Goal: Task Accomplishment & Management: Use online tool/utility

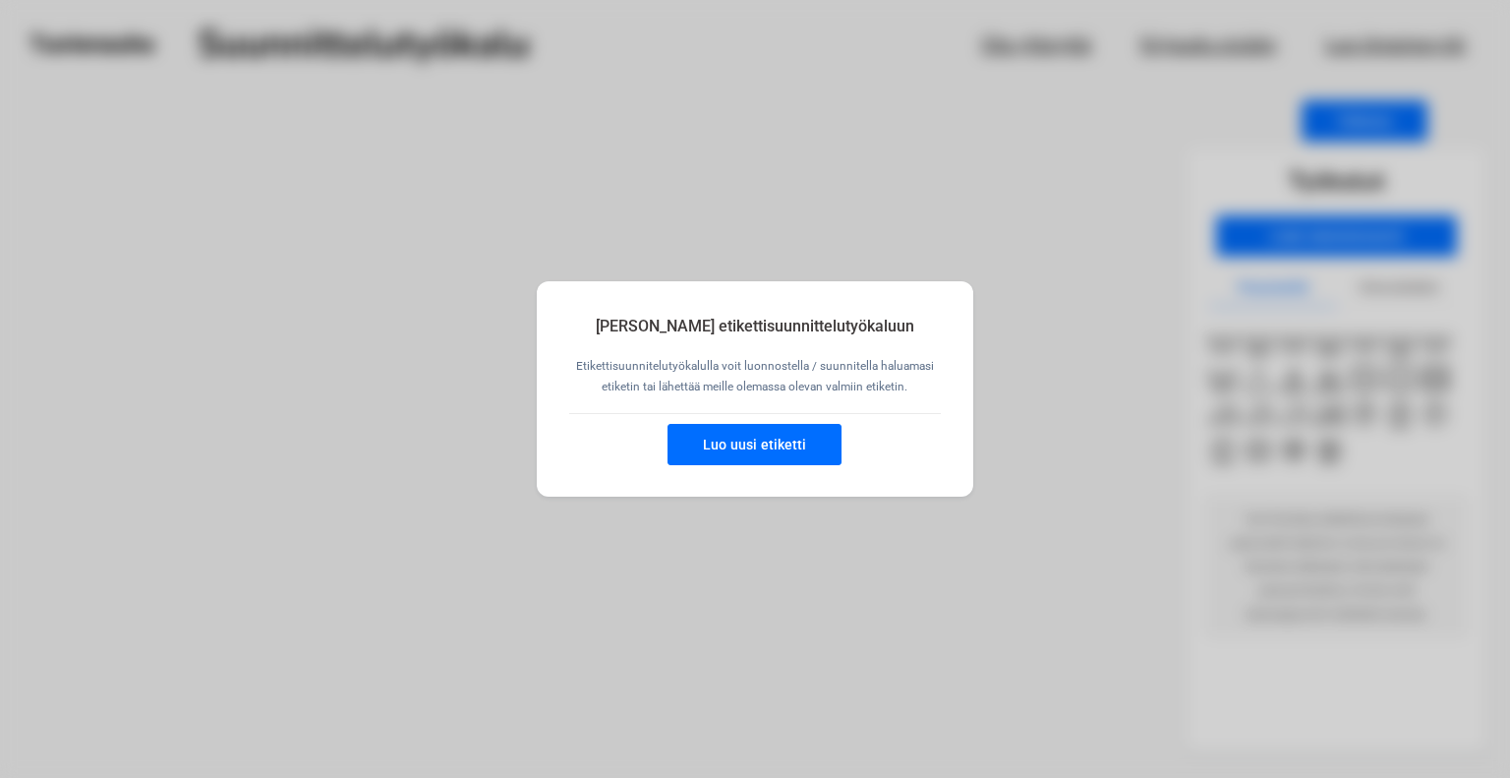
click at [762, 454] on button "Luo uusi etiketti" at bounding box center [754, 444] width 174 height 41
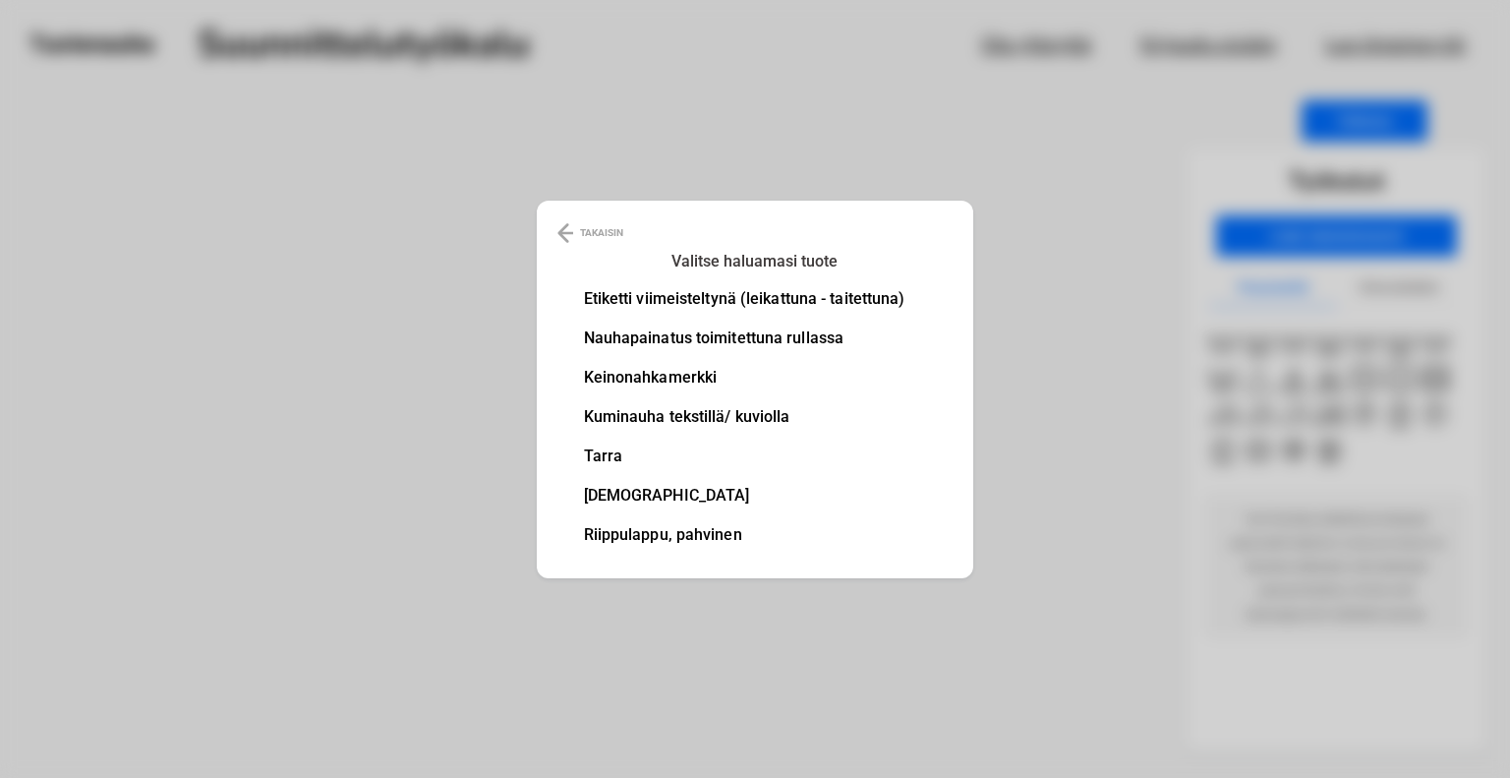
click at [768, 338] on li "Nauhapainatus toimitettuna rullassa" at bounding box center [744, 338] width 321 height 16
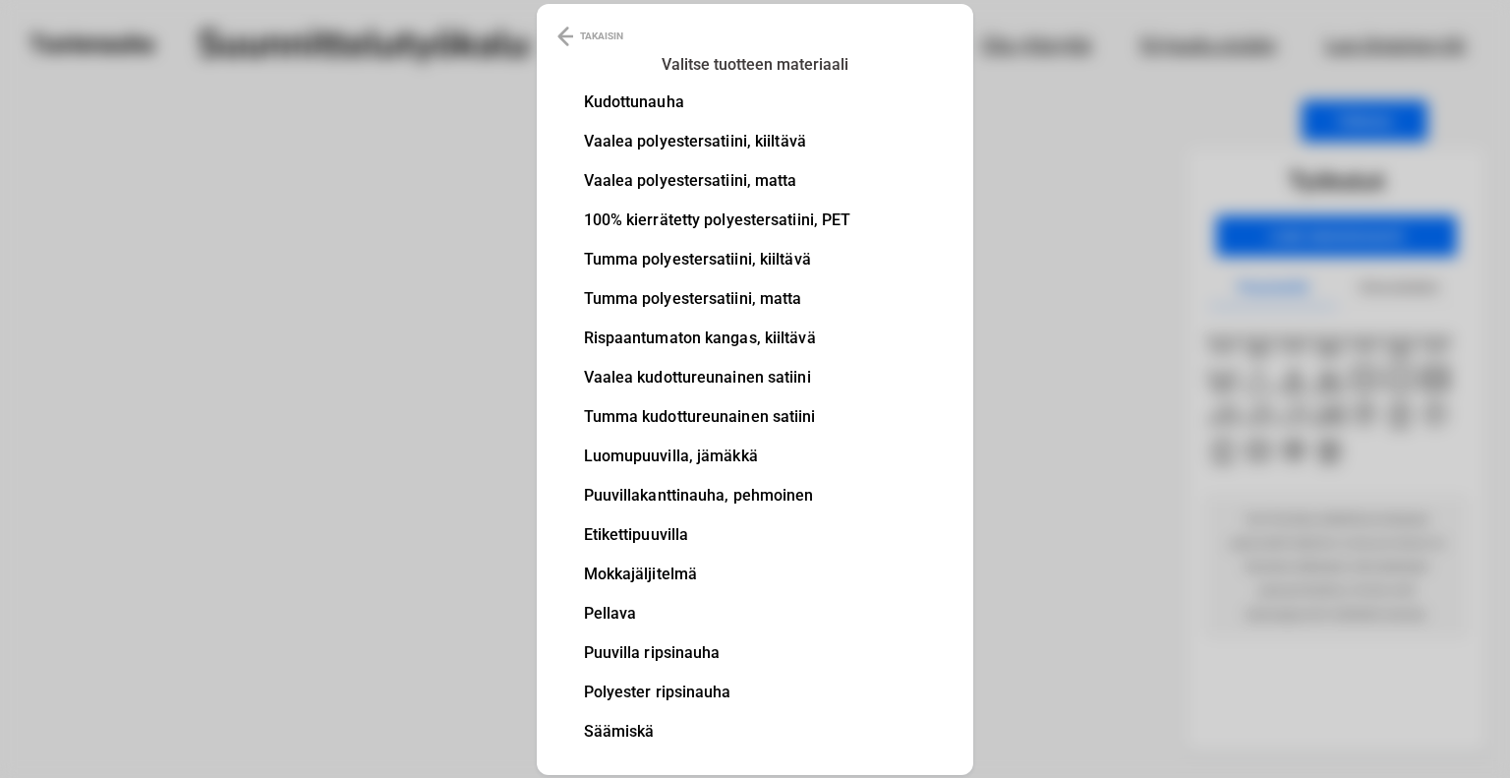
click at [657, 95] on li "Kudottunauha" at bounding box center [717, 102] width 267 height 16
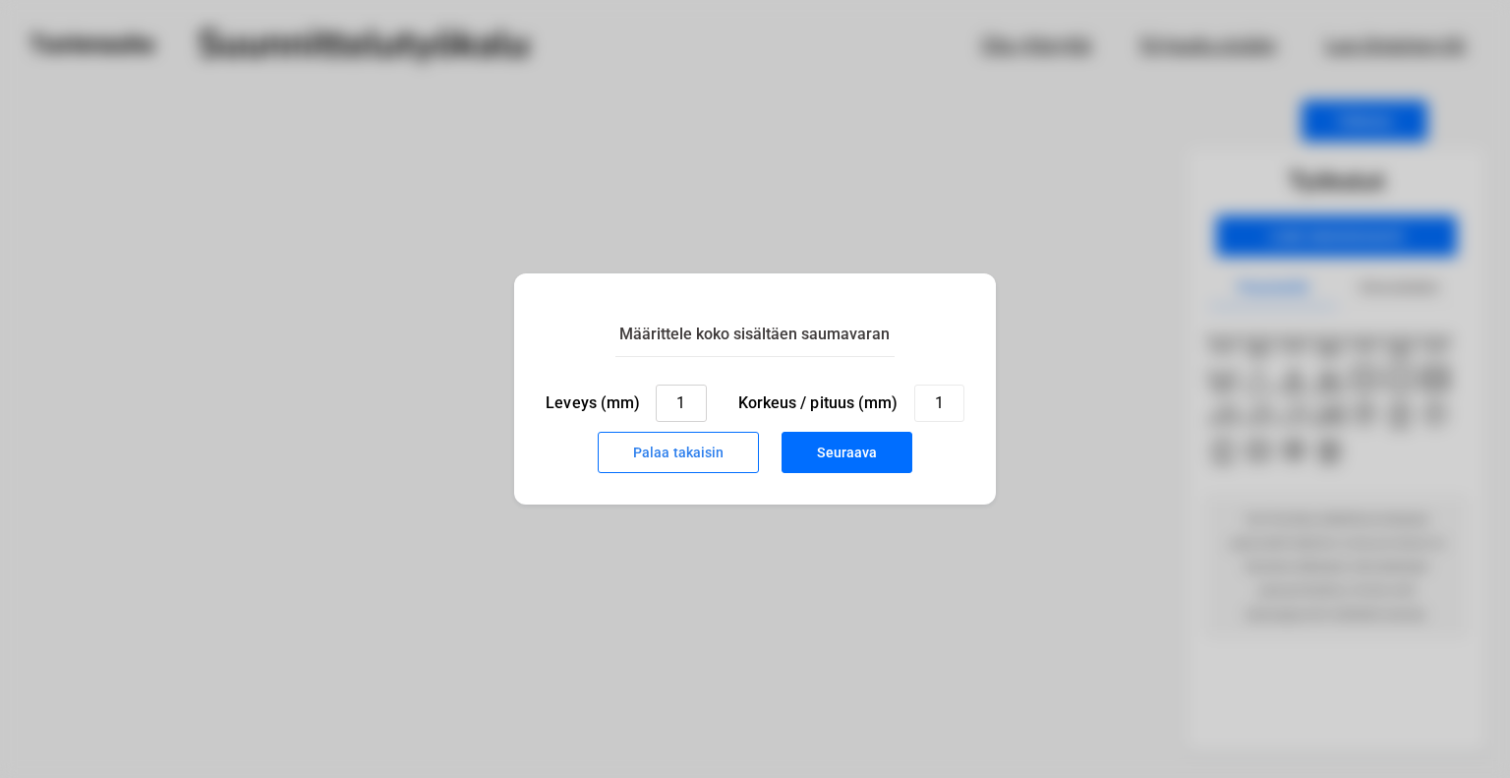
click at [692, 402] on input "1" at bounding box center [681, 402] width 50 height 37
type input "2"
click at [953, 406] on input "1" at bounding box center [939, 402] width 50 height 37
click at [690, 403] on input "50" at bounding box center [681, 402] width 50 height 37
type input "5"
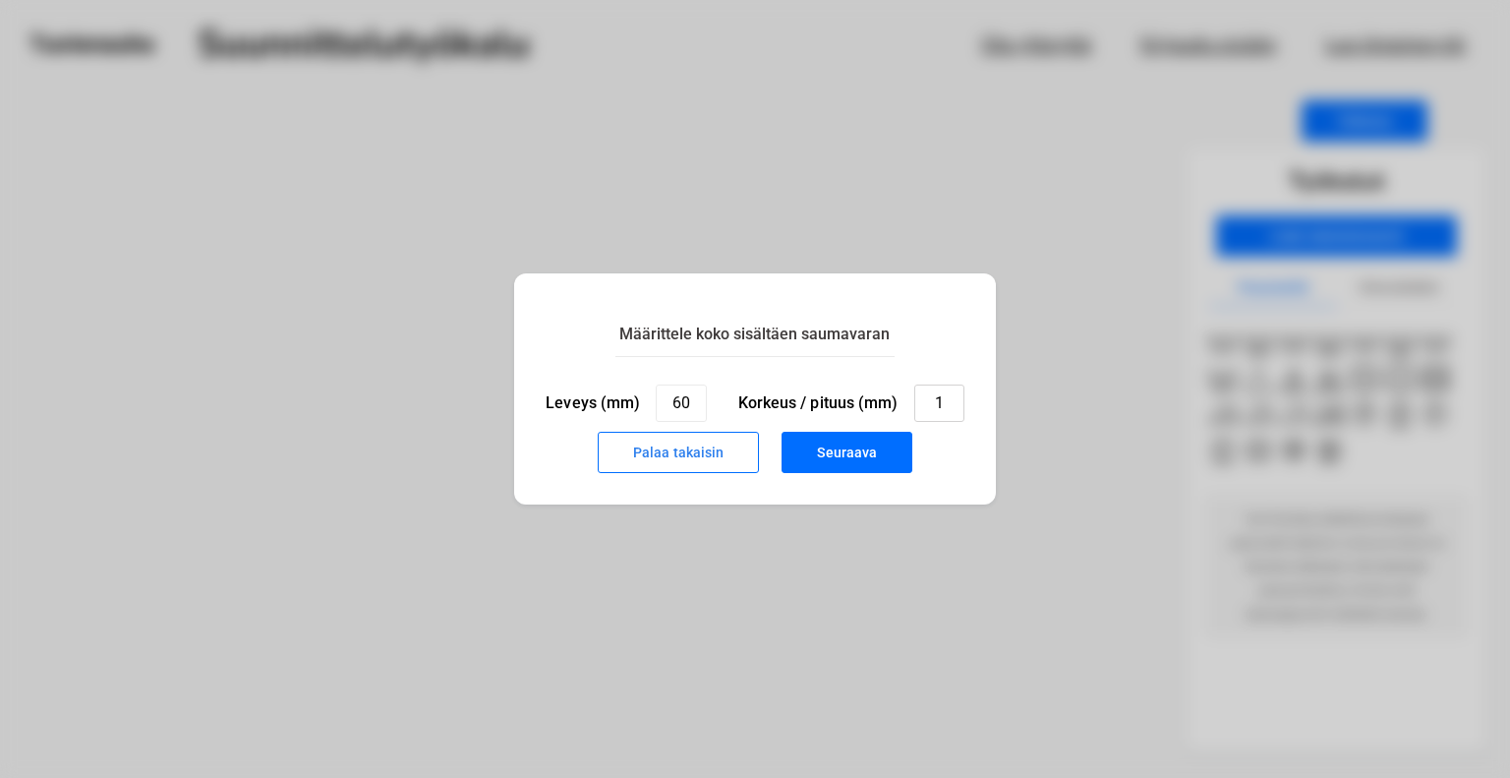
click at [942, 403] on input "1" at bounding box center [939, 402] width 50 height 37
click at [695, 400] on input "60" at bounding box center [681, 402] width 50 height 37
type input "6"
type input "20"
click at [947, 398] on input "1" at bounding box center [939, 402] width 50 height 37
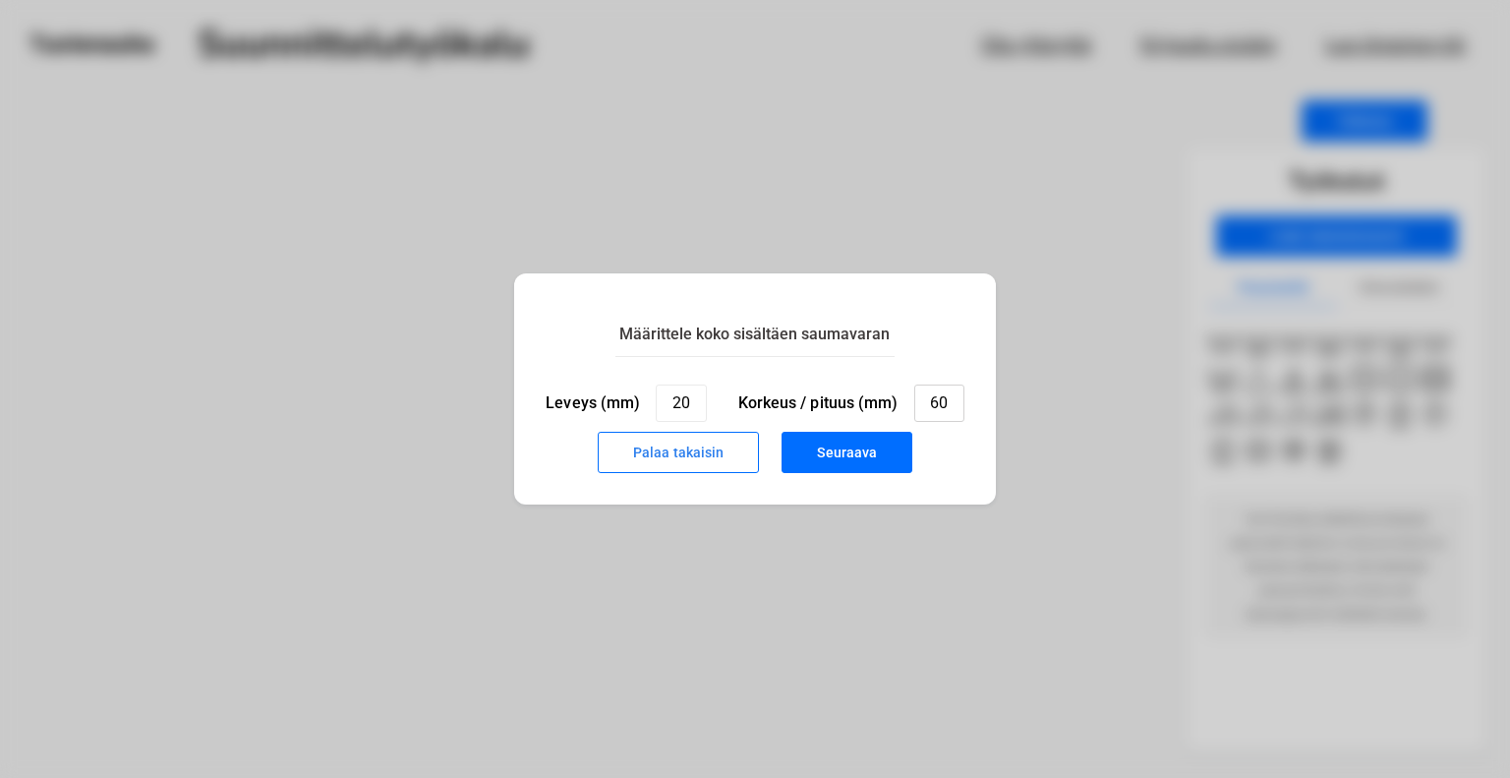
type input "60"
click at [838, 460] on button "Seuraava" at bounding box center [847, 452] width 131 height 41
type input "1"
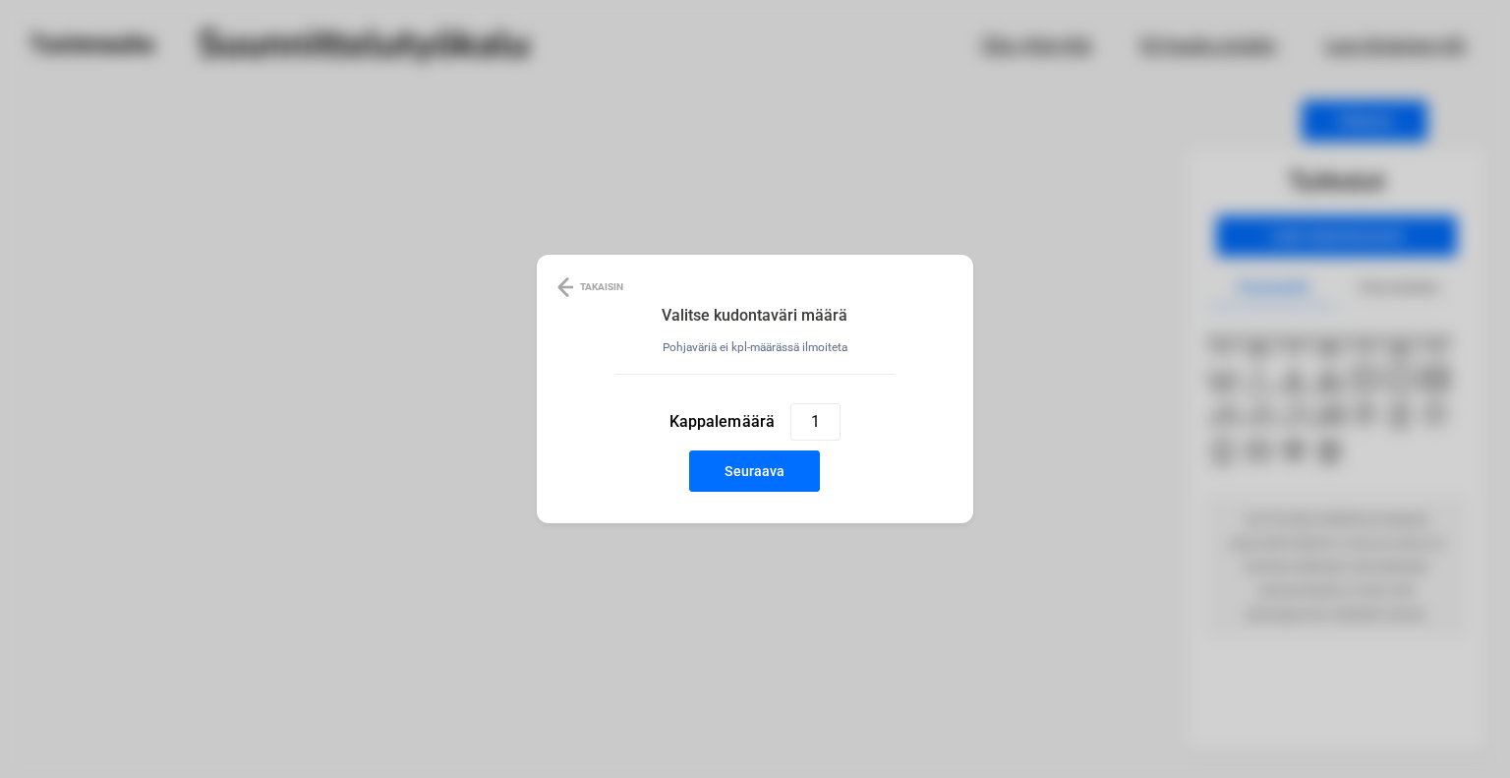
click at [768, 476] on button "Seuraava" at bounding box center [754, 470] width 131 height 41
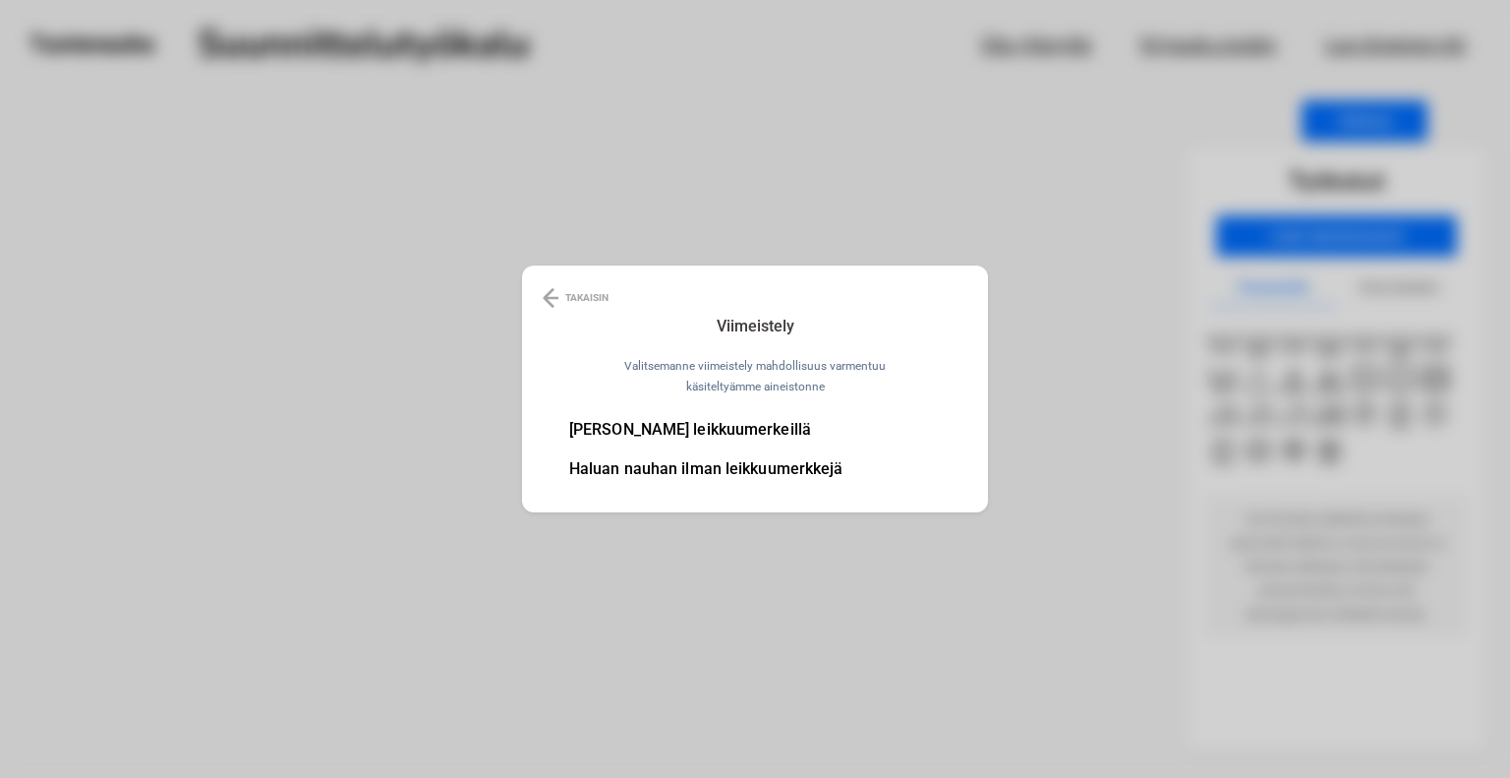
click at [745, 428] on li "[PERSON_NAME] leikkuumerkeillä" at bounding box center [706, 430] width 274 height 16
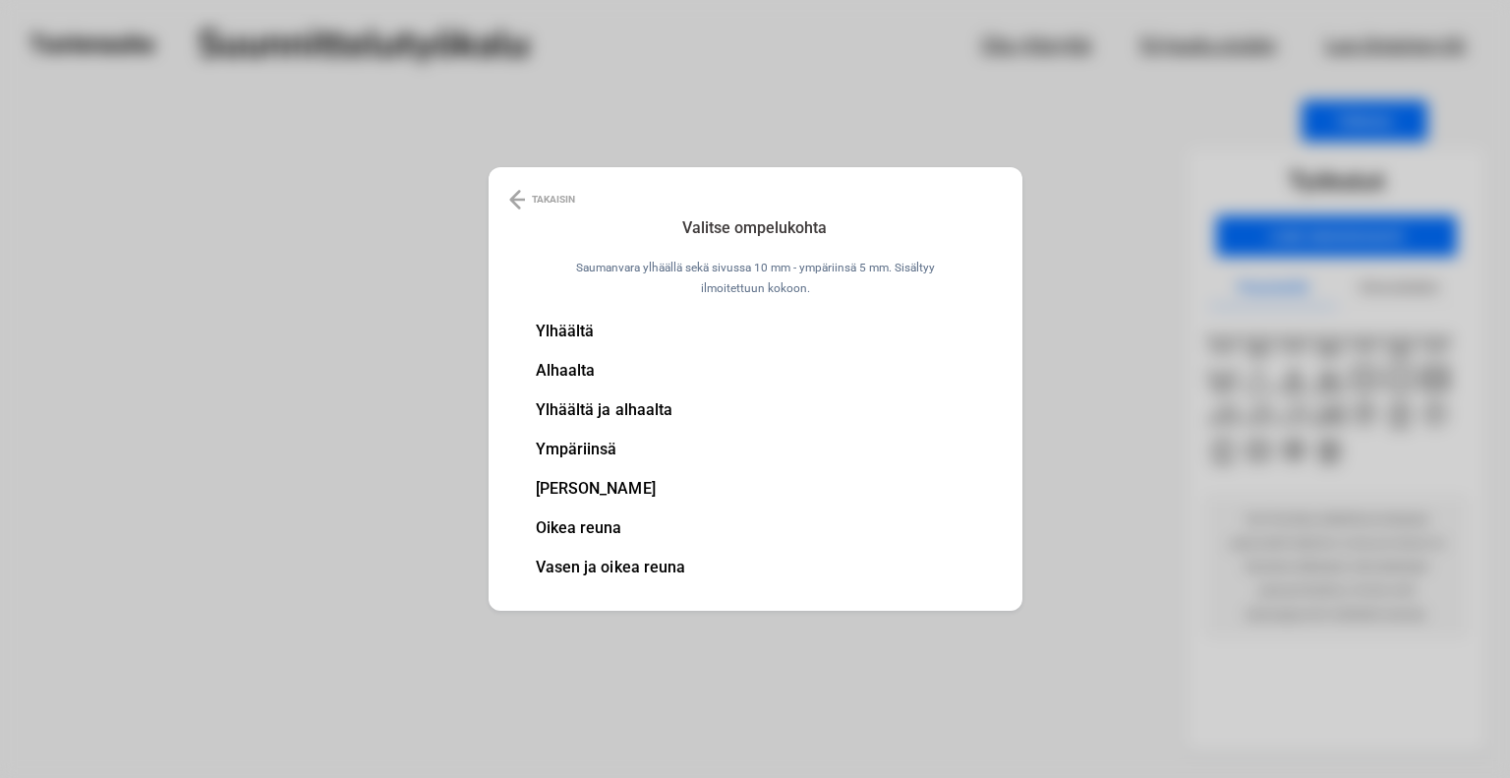
click at [581, 574] on li "Vasen ja oikea reuna" at bounding box center [611, 567] width 150 height 16
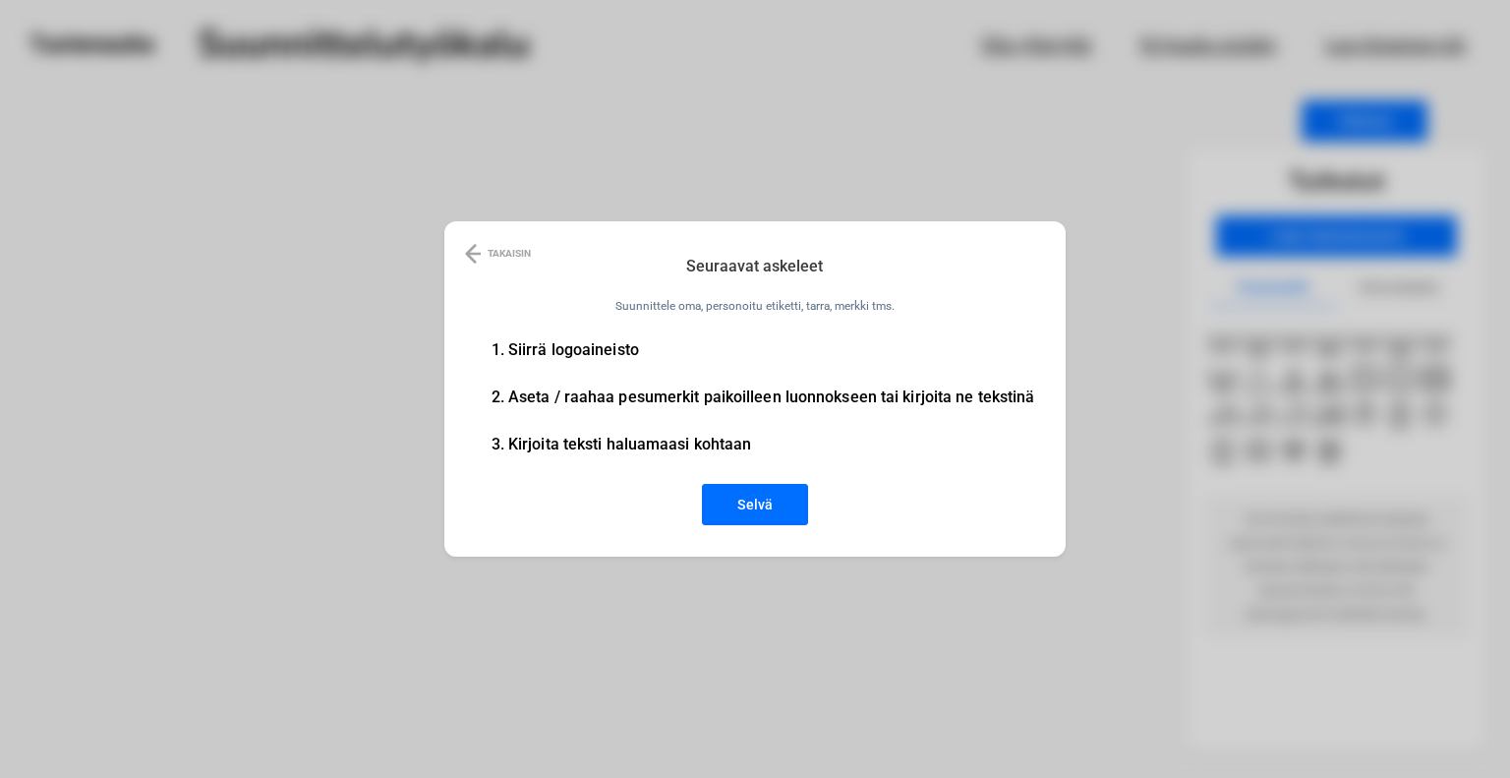
click at [737, 511] on button "Selvä" at bounding box center [755, 504] width 106 height 41
